Goal: Register for event/course

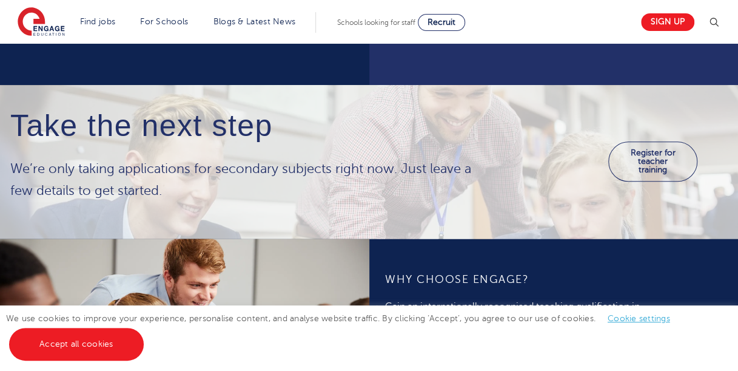
scroll to position [585, 0]
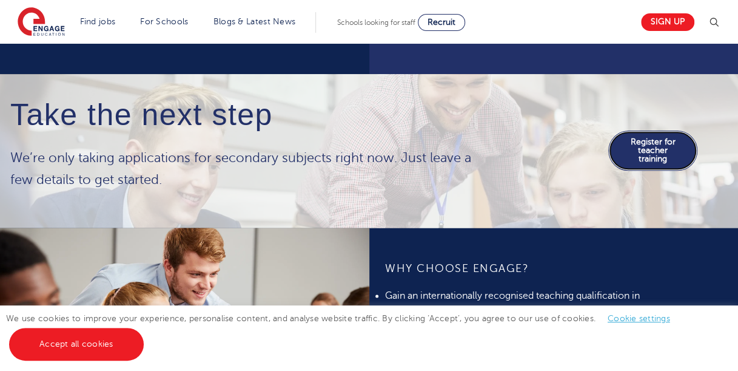
click at [649, 151] on link "Register for teacher training" at bounding box center [652, 150] width 89 height 40
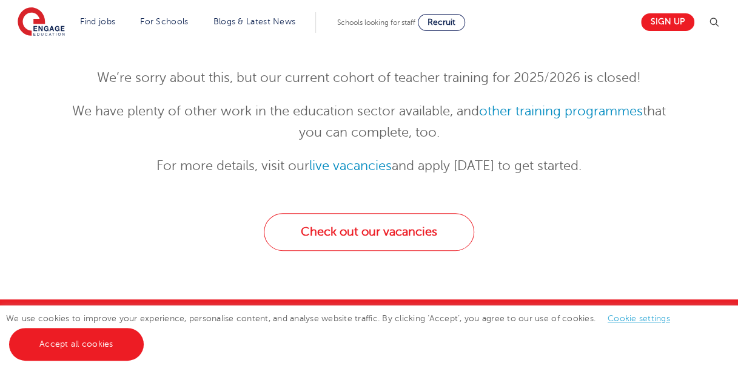
scroll to position [169, 0]
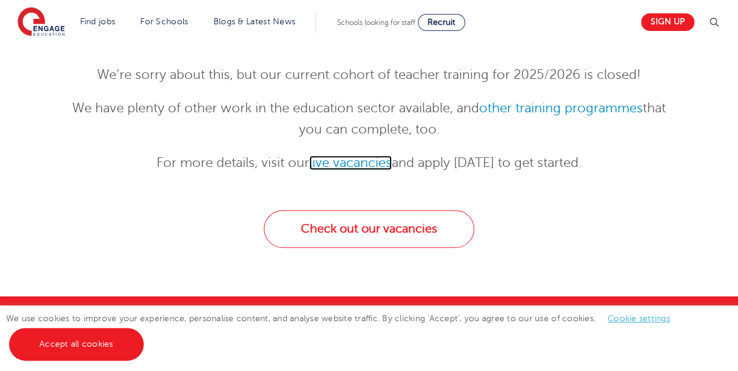
click at [352, 164] on link "live vacancies" at bounding box center [350, 162] width 82 height 15
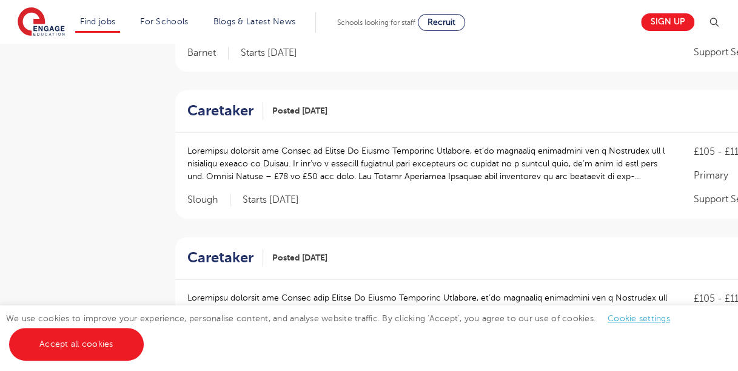
scroll to position [690, 0]
